Goal: Find specific page/section: Find specific page/section

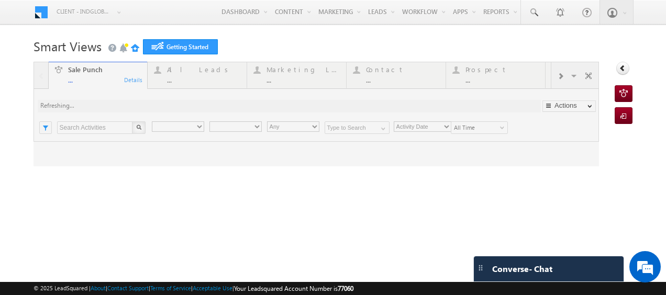
type input "Any Owner"
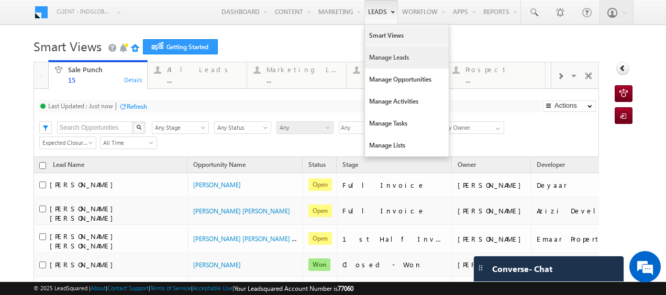
click at [387, 57] on link "Manage Leads" at bounding box center [407, 58] width 84 height 22
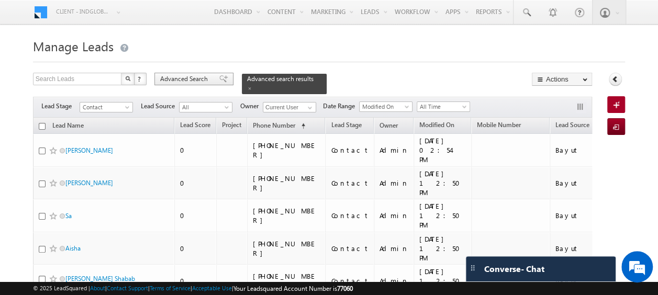
click at [197, 82] on span "Advanced Search" at bounding box center [185, 78] width 51 height 9
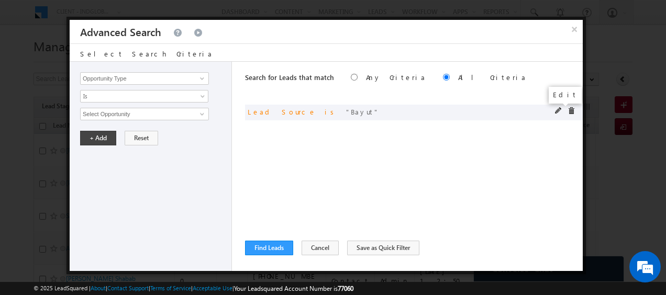
click at [556, 110] on span at bounding box center [558, 110] width 7 height 7
click at [201, 114] on span "select" at bounding box center [204, 113] width 8 height 5
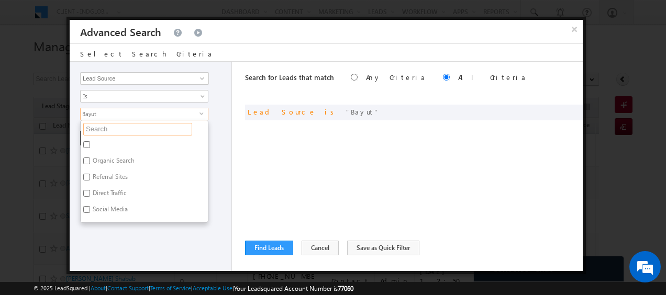
click at [103, 128] on input "text" at bounding box center [137, 129] width 109 height 13
type input "ba"
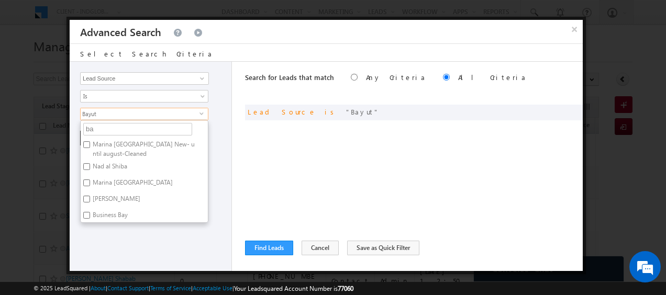
type input "bay"
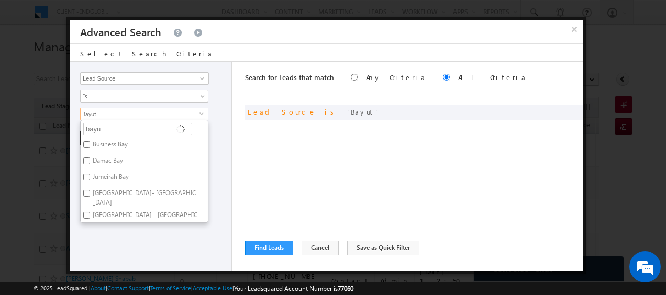
type input "bayut"
